Goal: Information Seeking & Learning: Learn about a topic

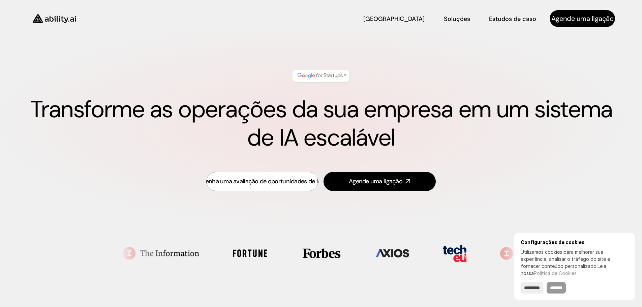
click at [564, 289] on input "*******" at bounding box center [556, 287] width 19 height 11
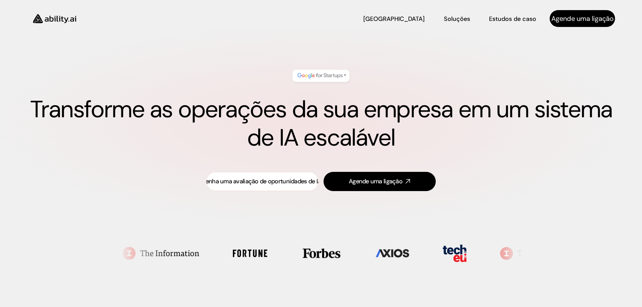
click at [293, 187] on link "Obtenha uma avaliação de oportunidades de IA" at bounding box center [262, 181] width 112 height 19
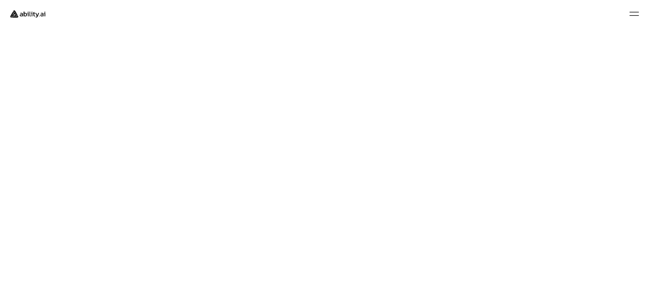
click at [31, 11] on img at bounding box center [27, 13] width 45 height 17
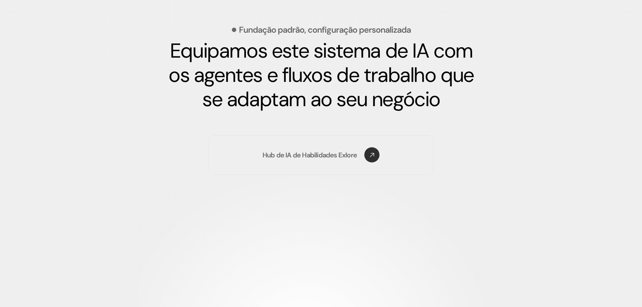
scroll to position [1045, 0]
